Goal: Information Seeking & Learning: Learn about a topic

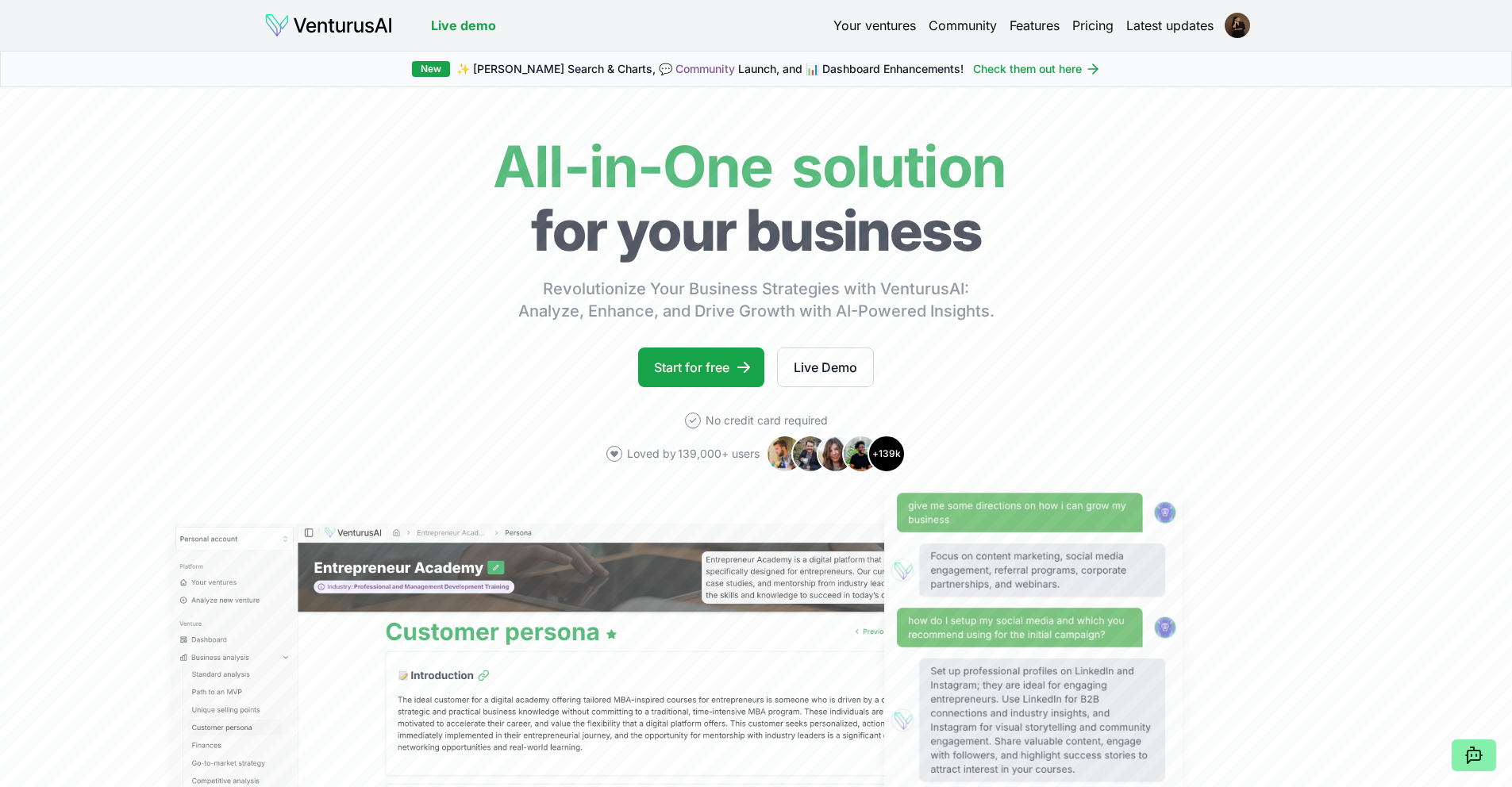
click at [868, 24] on link "Your ventures" at bounding box center [874, 25] width 82 height 19
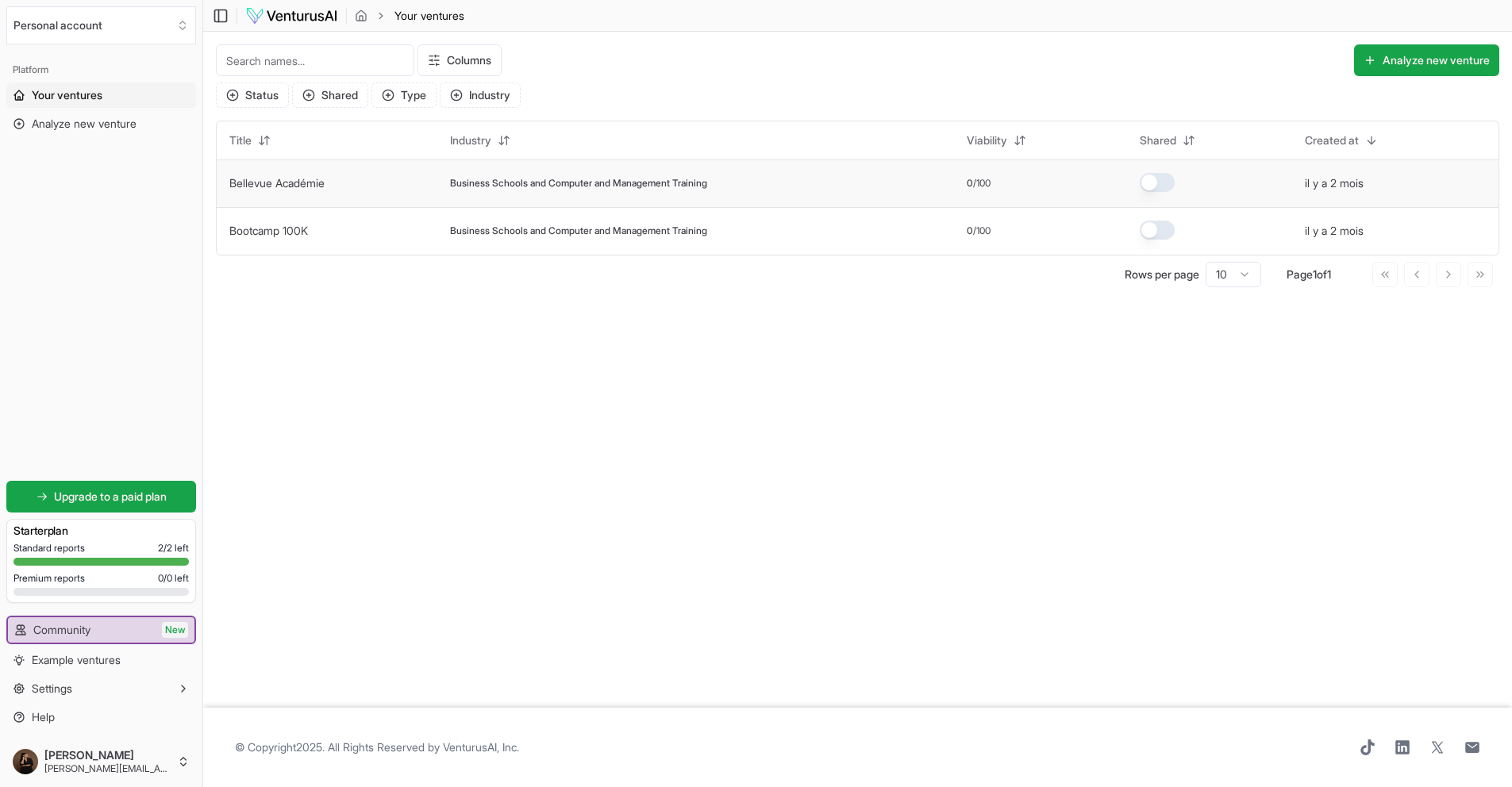
click at [305, 183] on link "Bellevue Académie" at bounding box center [277, 183] width 95 height 14
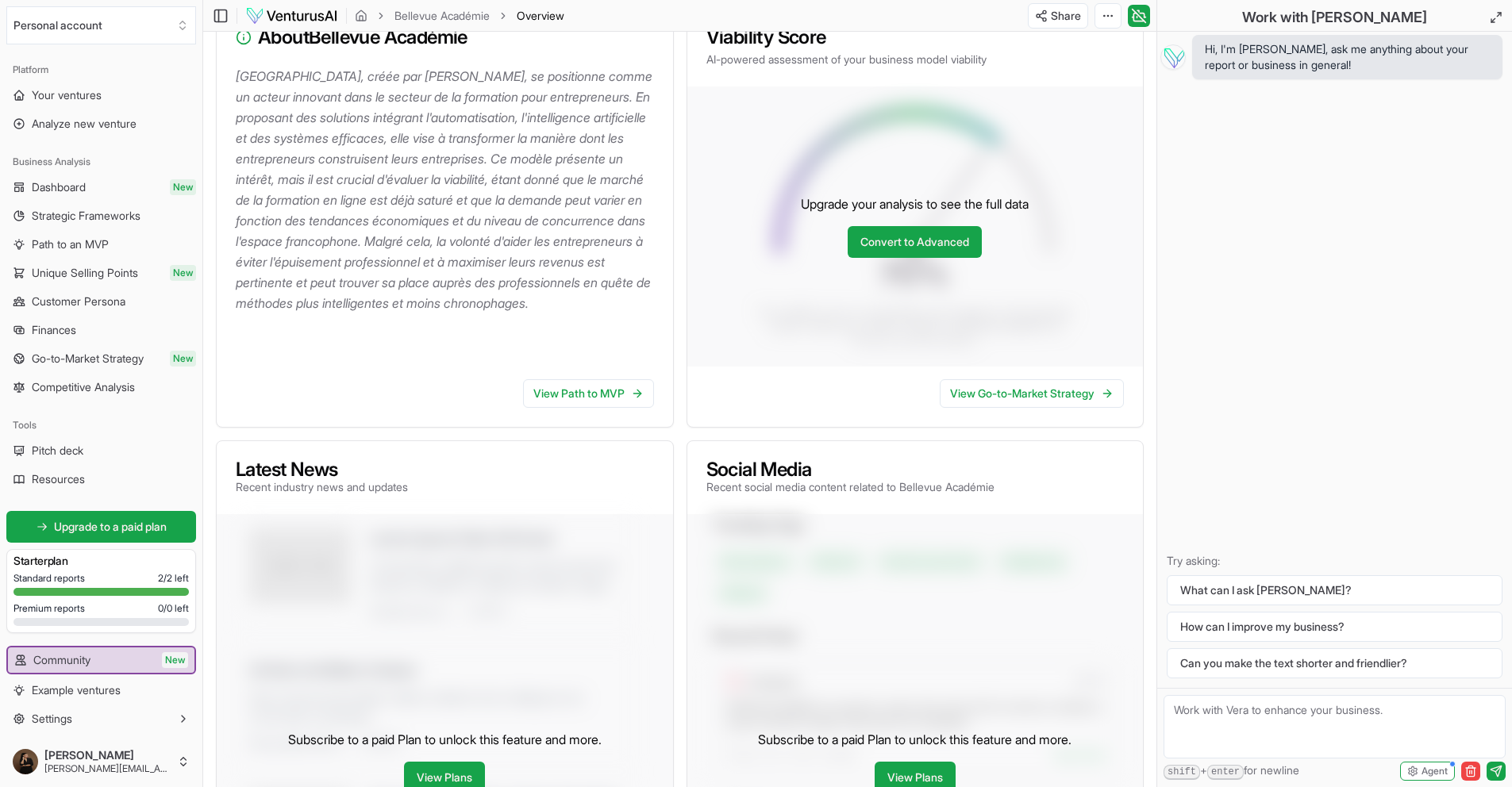
scroll to position [222, 0]
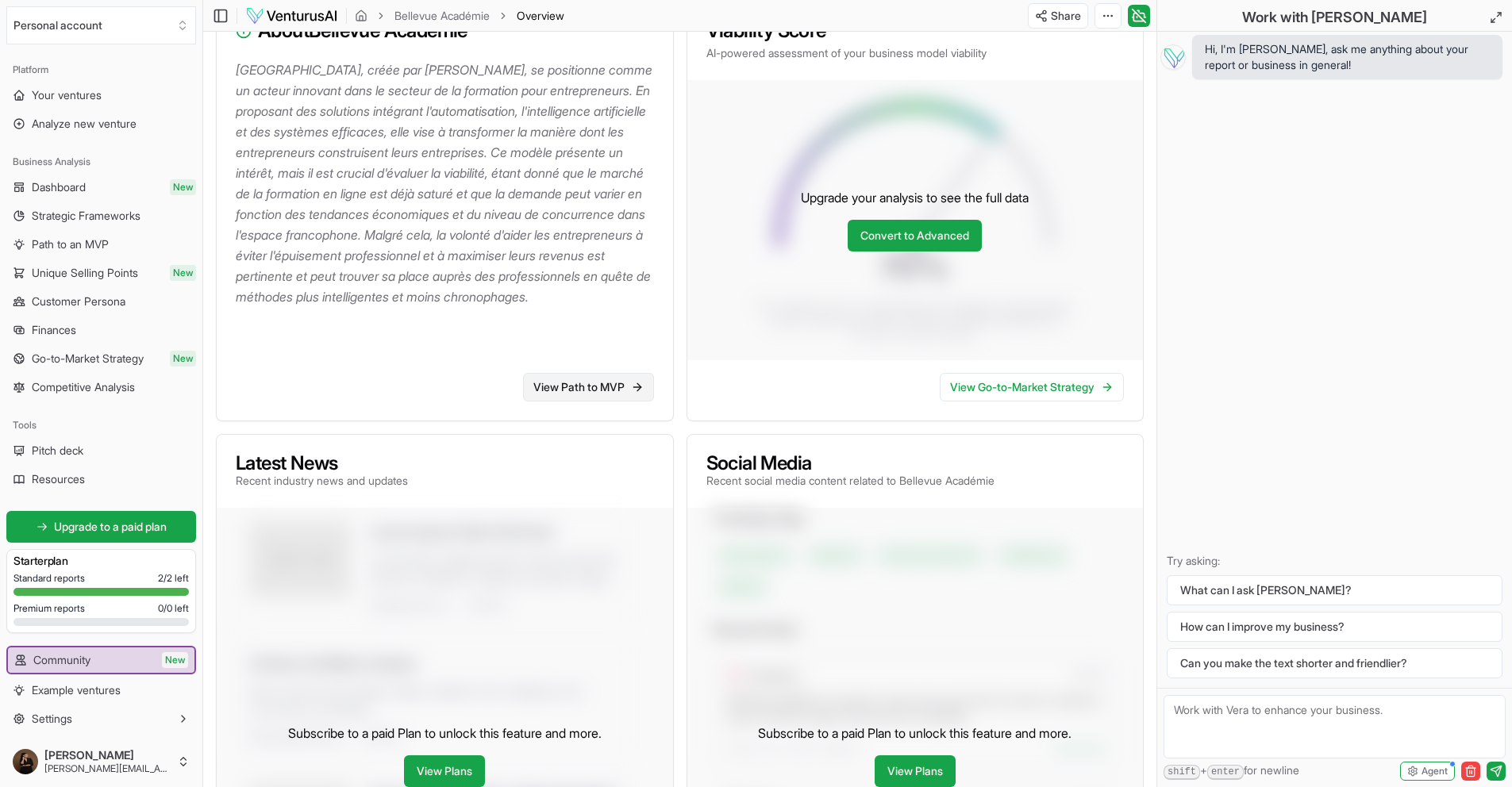
click at [553, 387] on link "View Path to MVP" at bounding box center [588, 388] width 131 height 29
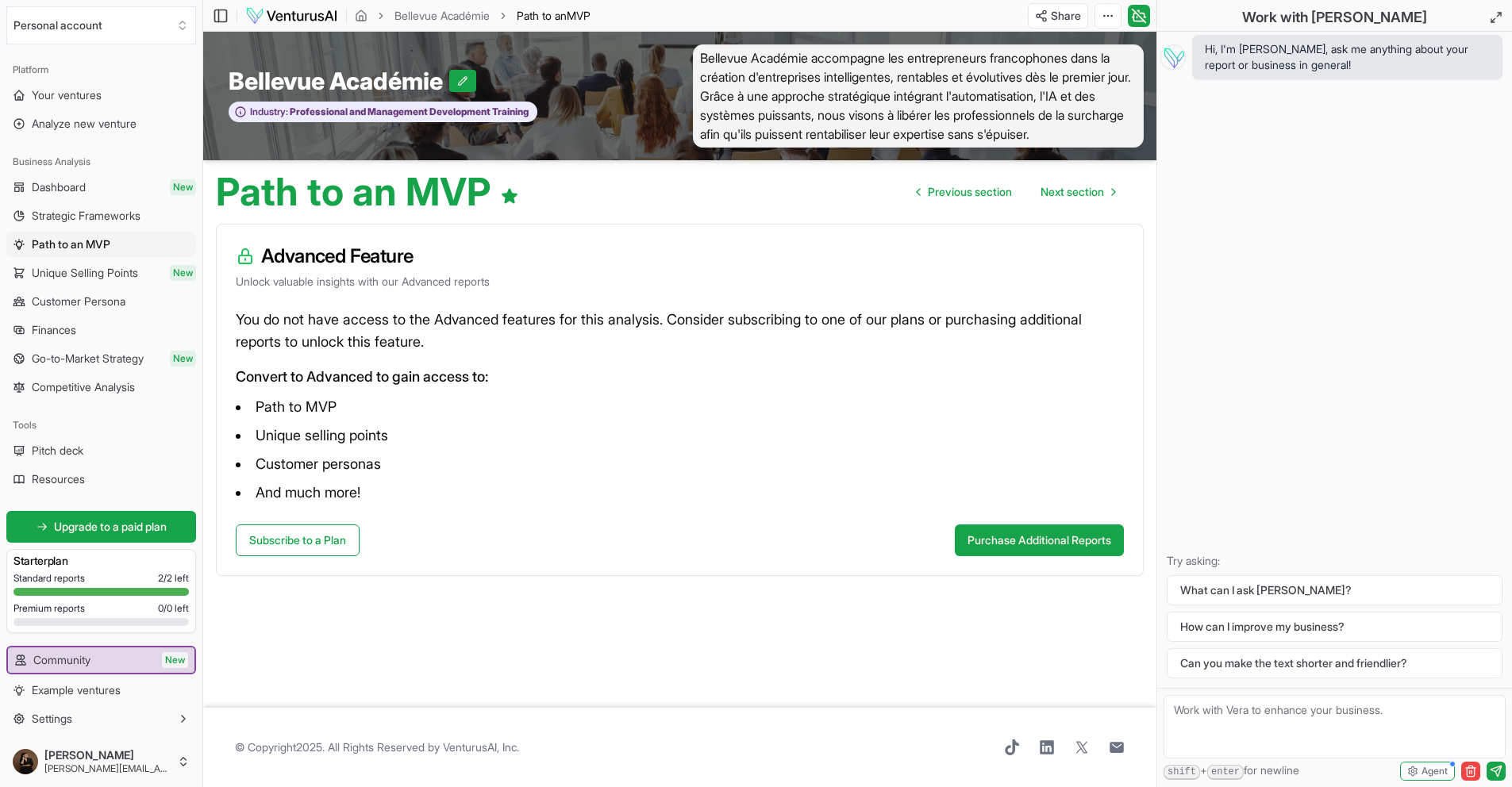
scroll to position [1, 0]
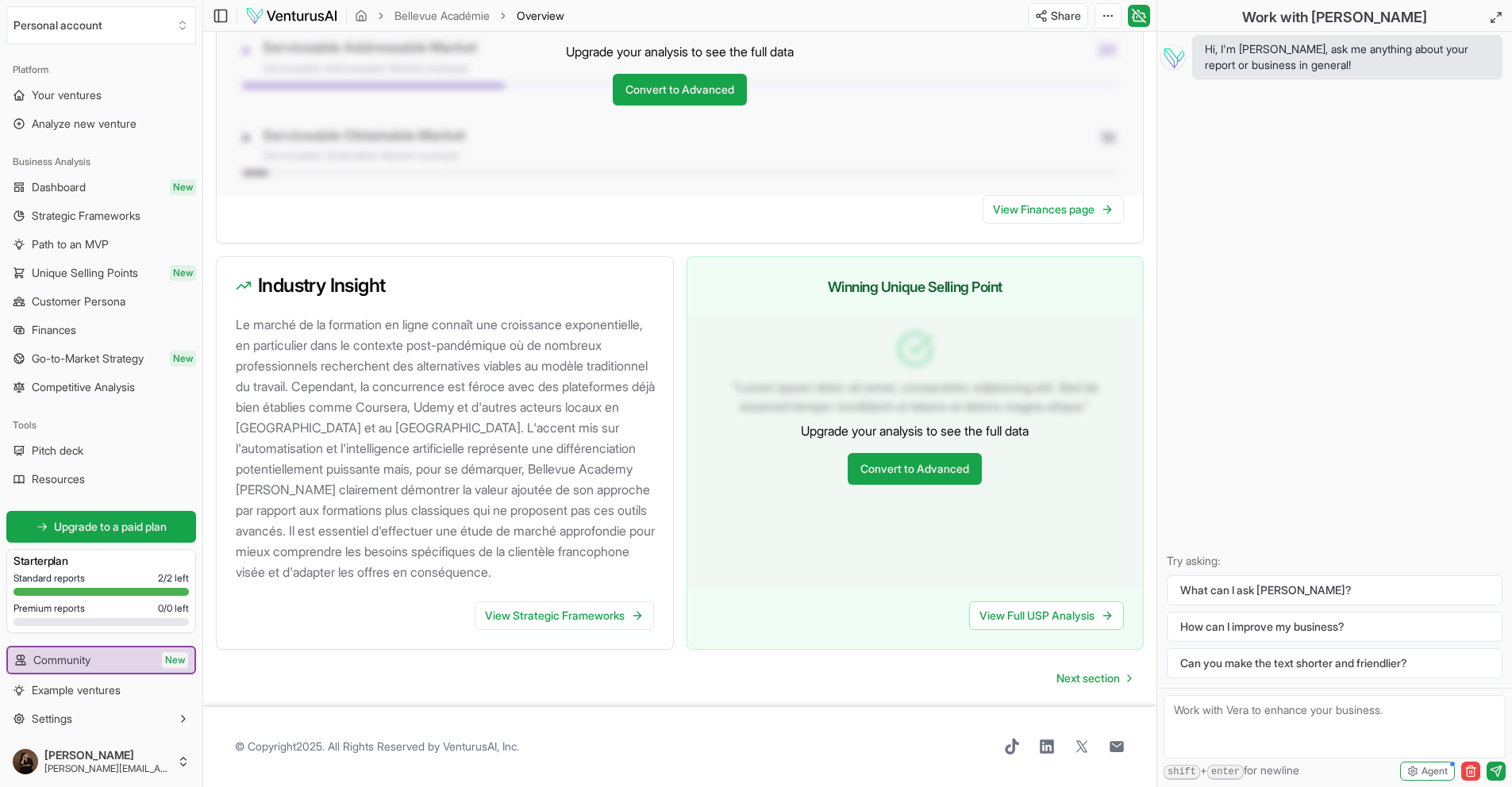
scroll to position [1386, 0]
click at [562, 619] on link "View Strategic Frameworks" at bounding box center [564, 616] width 180 height 29
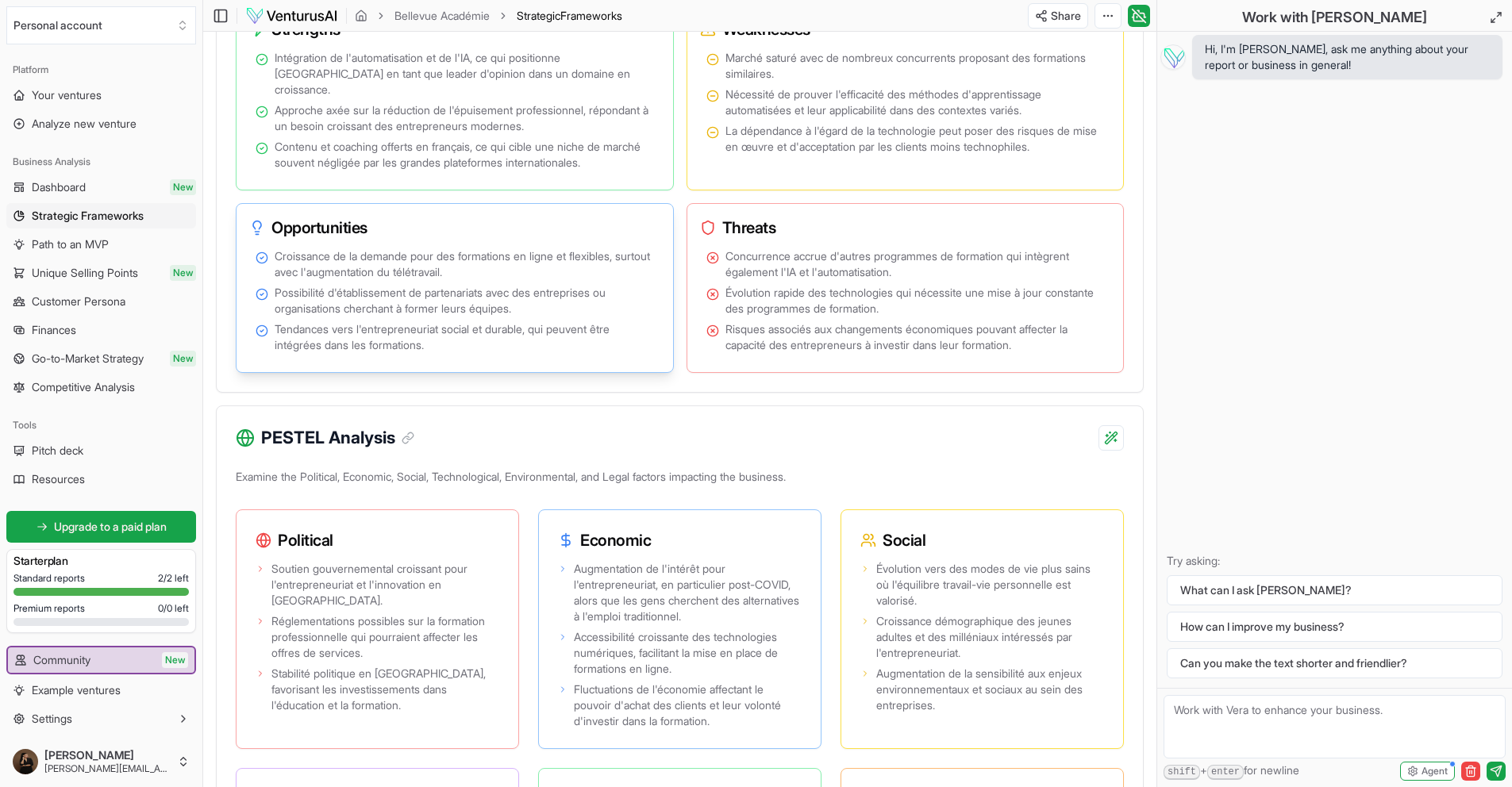
scroll to position [1060, 0]
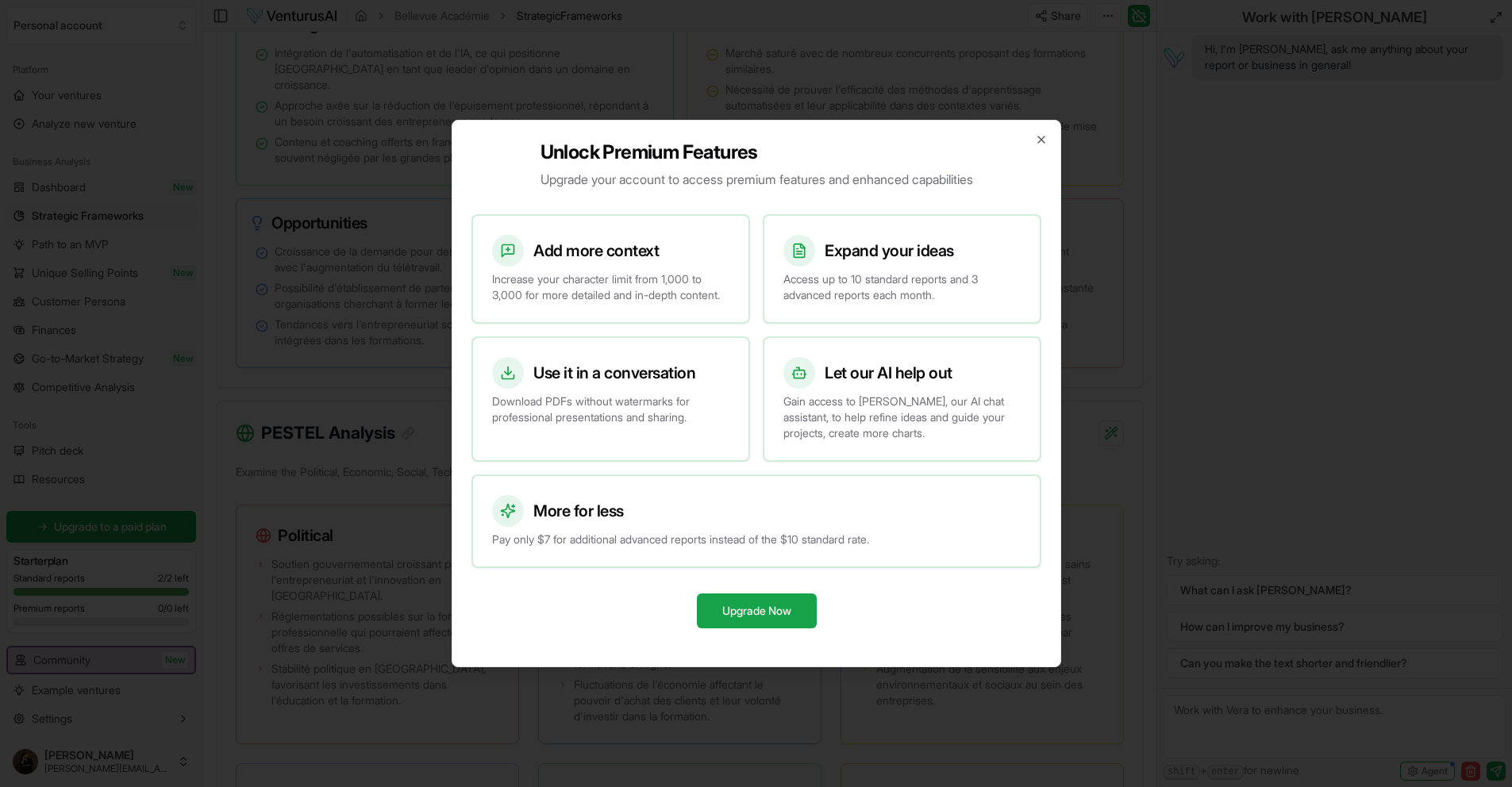
click at [1055, 131] on div "Unlock Premium Features Upgrade your account to access premium features and enh…" at bounding box center [756, 394] width 610 height 548
click at [1046, 134] on icon "button" at bounding box center [1041, 140] width 13 height 13
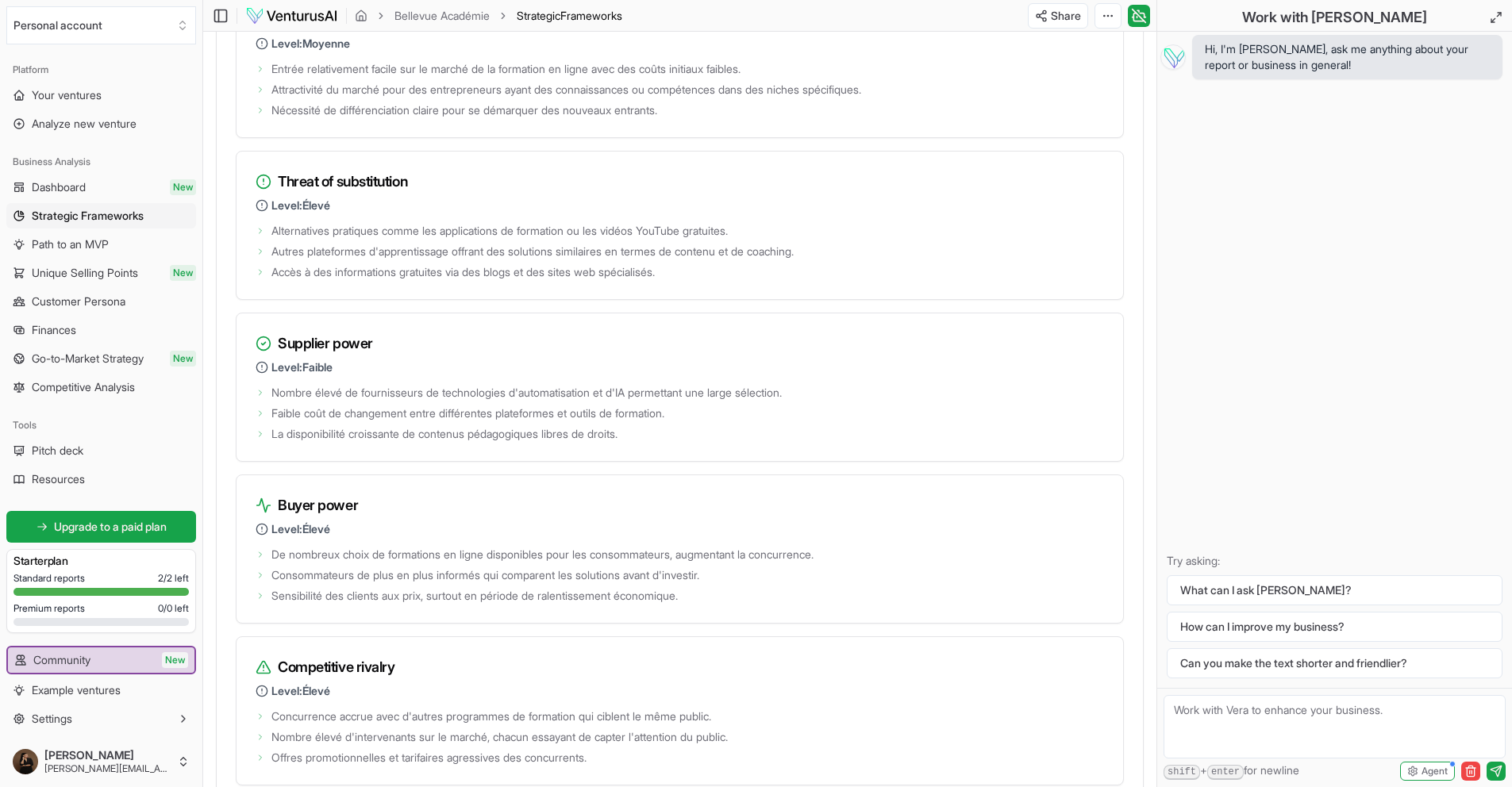
scroll to position [2206, 0]
